Goal: Task Accomplishment & Management: Manage account settings

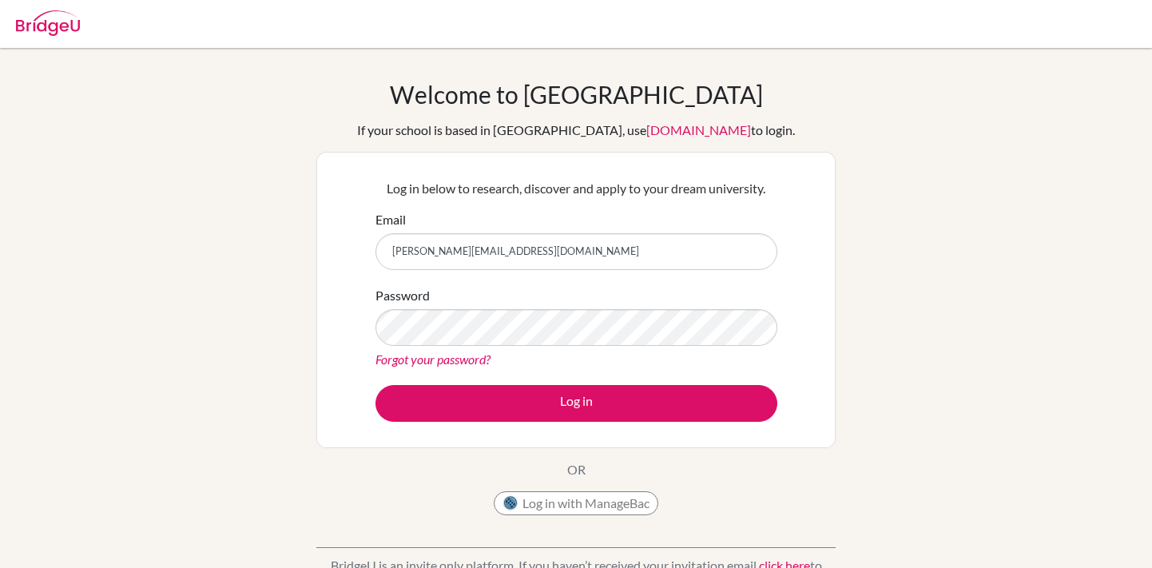
type input "[PERSON_NAME][EMAIL_ADDRESS][DOMAIN_NAME]"
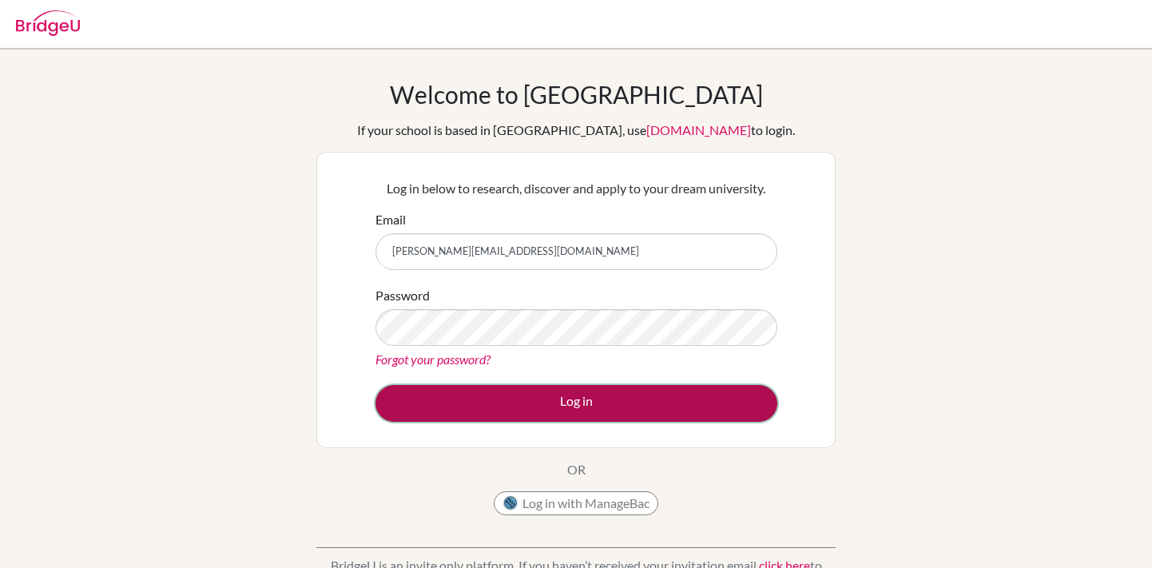
click at [532, 401] on button "Log in" at bounding box center [577, 403] width 402 height 37
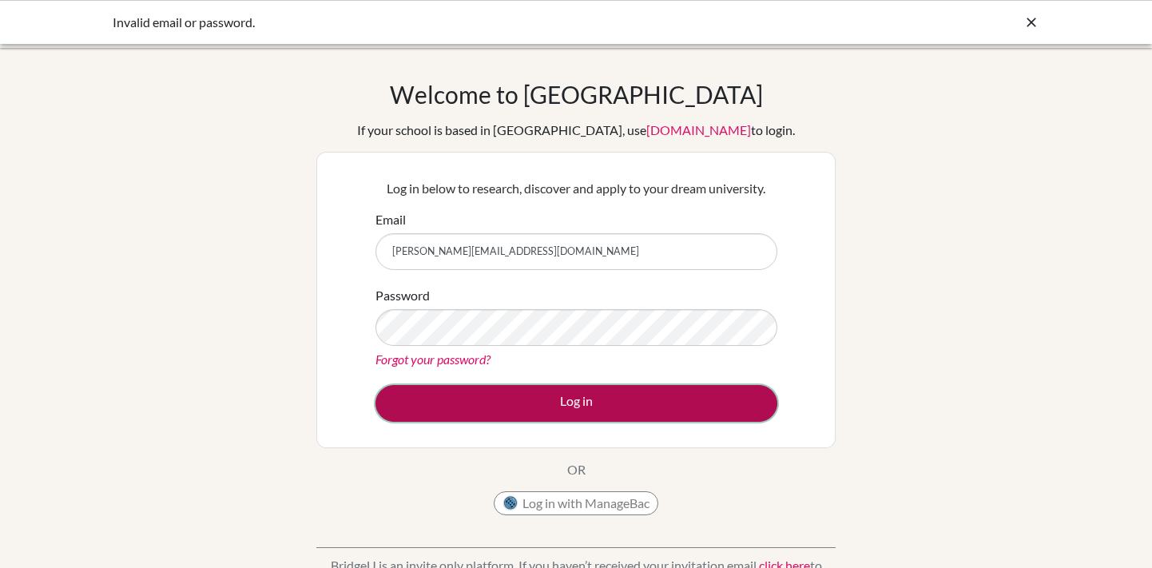
click at [491, 404] on button "Log in" at bounding box center [577, 403] width 402 height 37
